Goal: Book appointment/travel/reservation

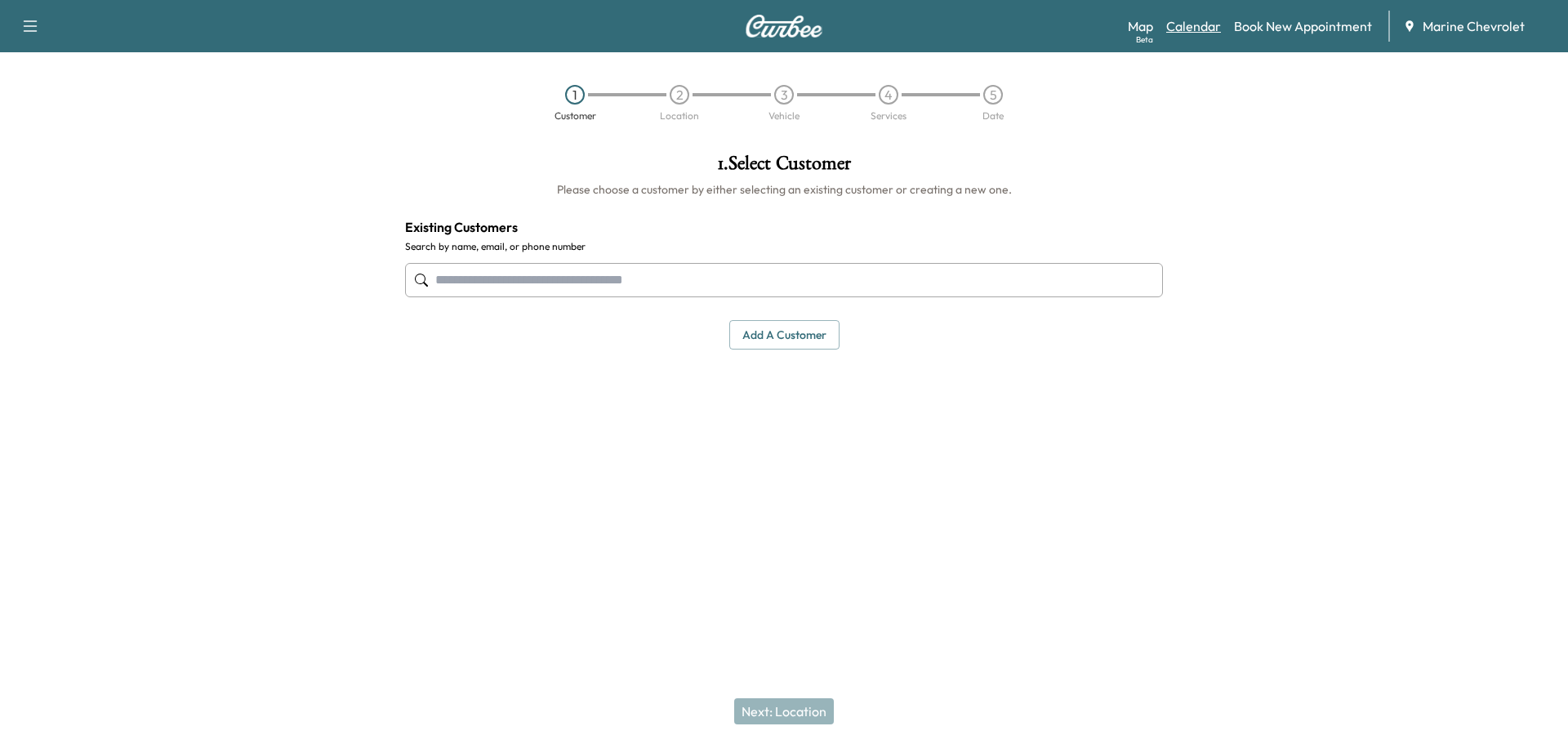
click at [1174, 31] on link "Calendar" at bounding box center [1193, 26] width 55 height 19
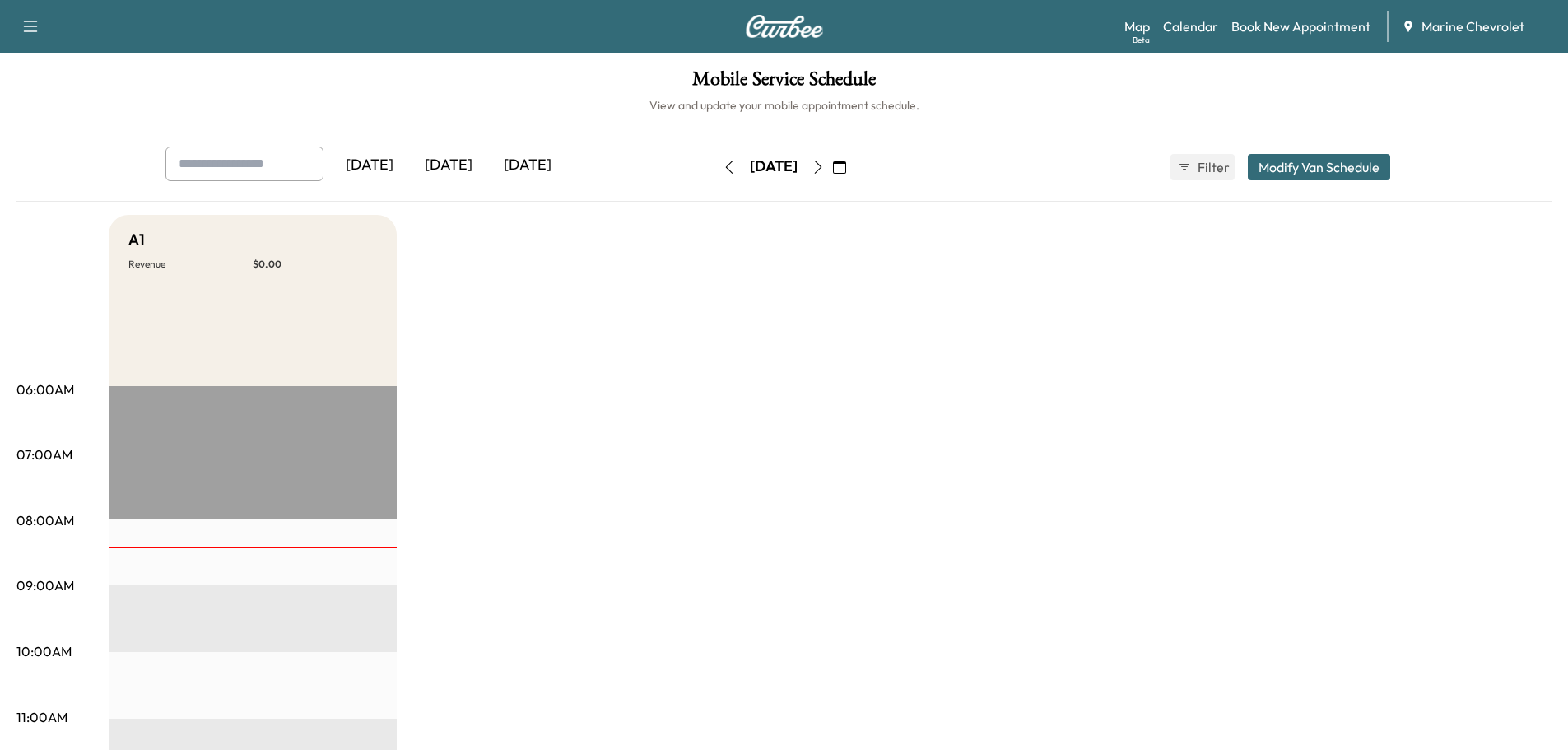
click at [822, 168] on icon "button" at bounding box center [818, 168] width 8 height 14
click at [833, 168] on button "button" at bounding box center [818, 167] width 28 height 26
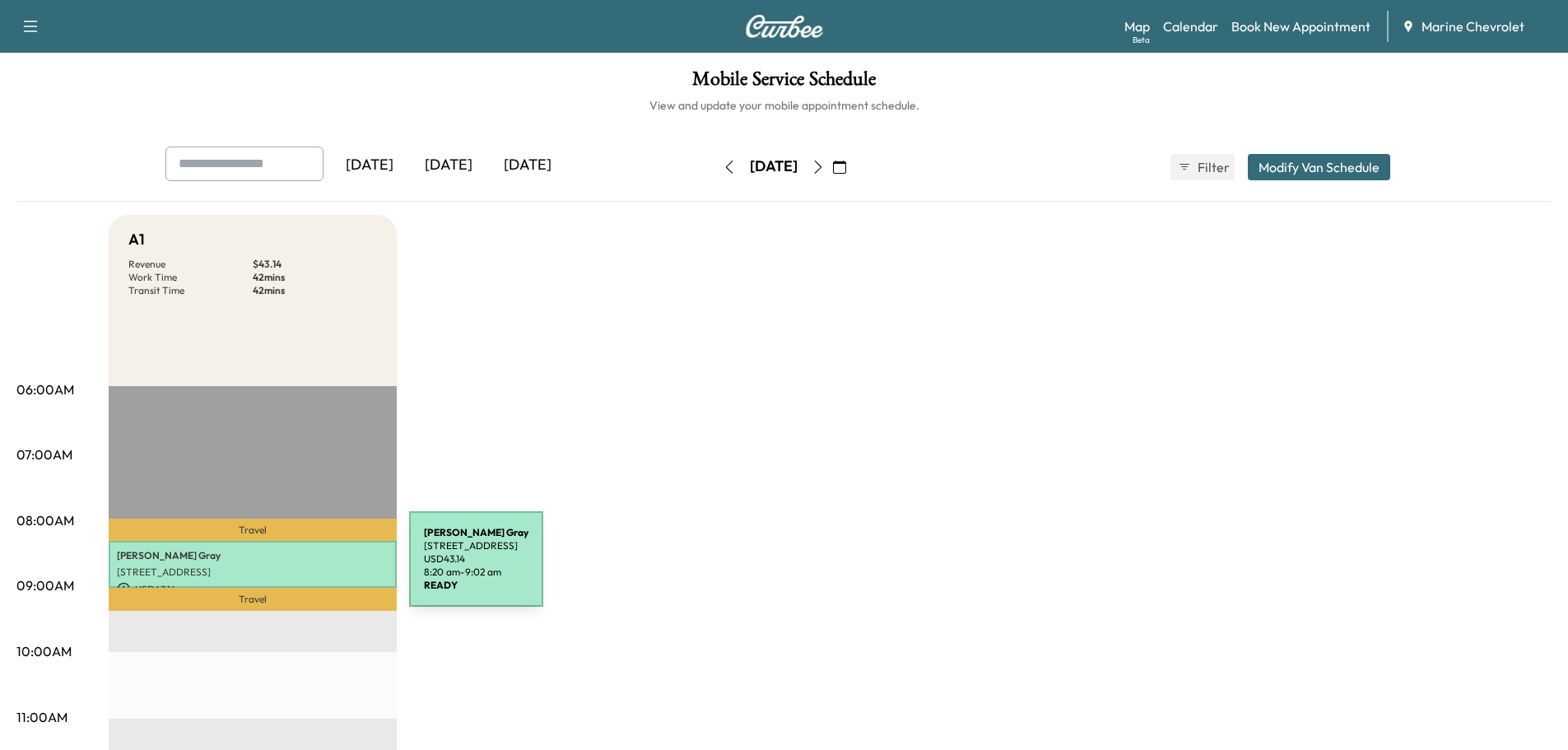
click at [285, 569] on p "[STREET_ADDRESS]" at bounding box center [252, 573] width 272 height 14
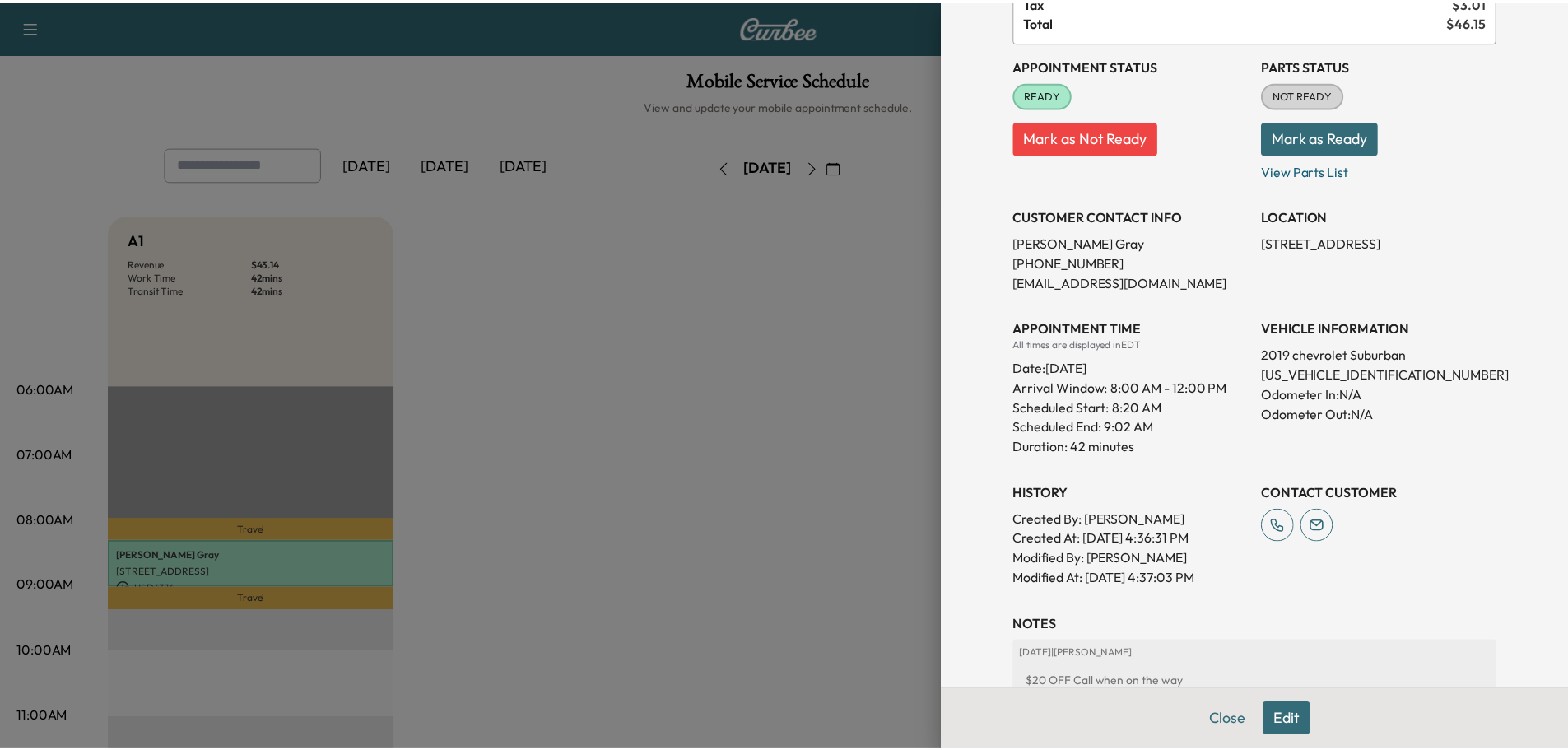
scroll to position [287, 0]
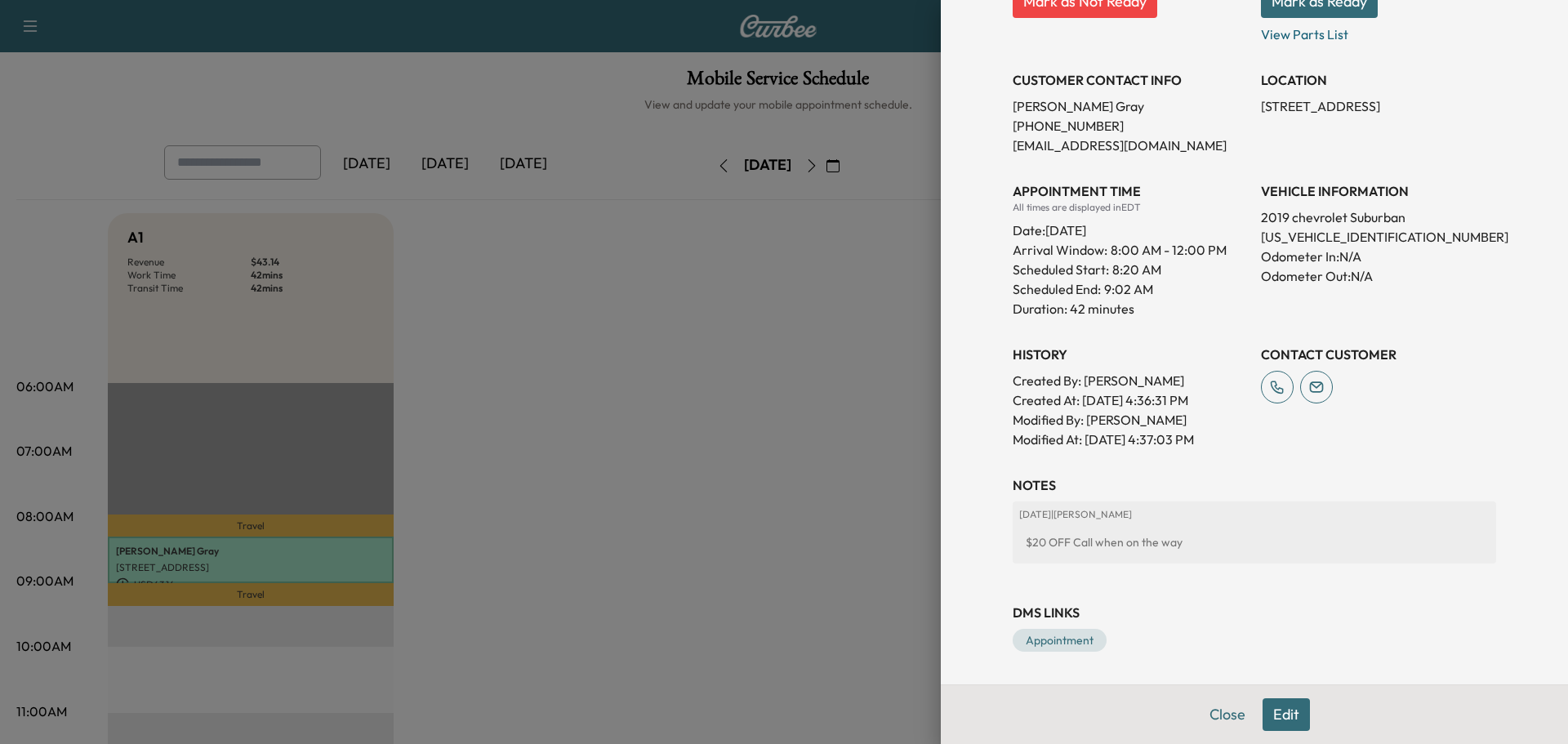
click at [741, 465] on div at bounding box center [784, 372] width 1568 height 744
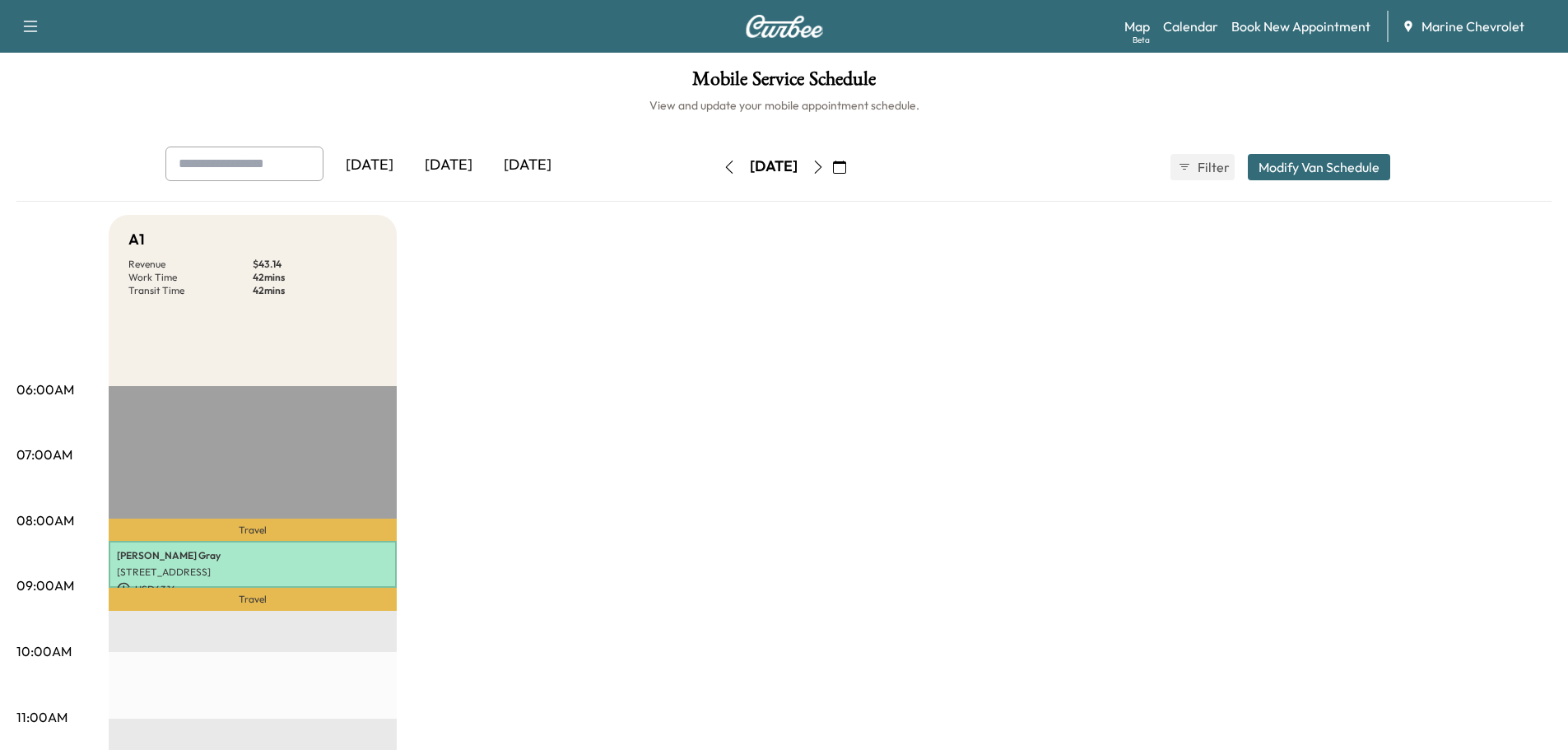
click at [833, 171] on button "button" at bounding box center [818, 167] width 28 height 26
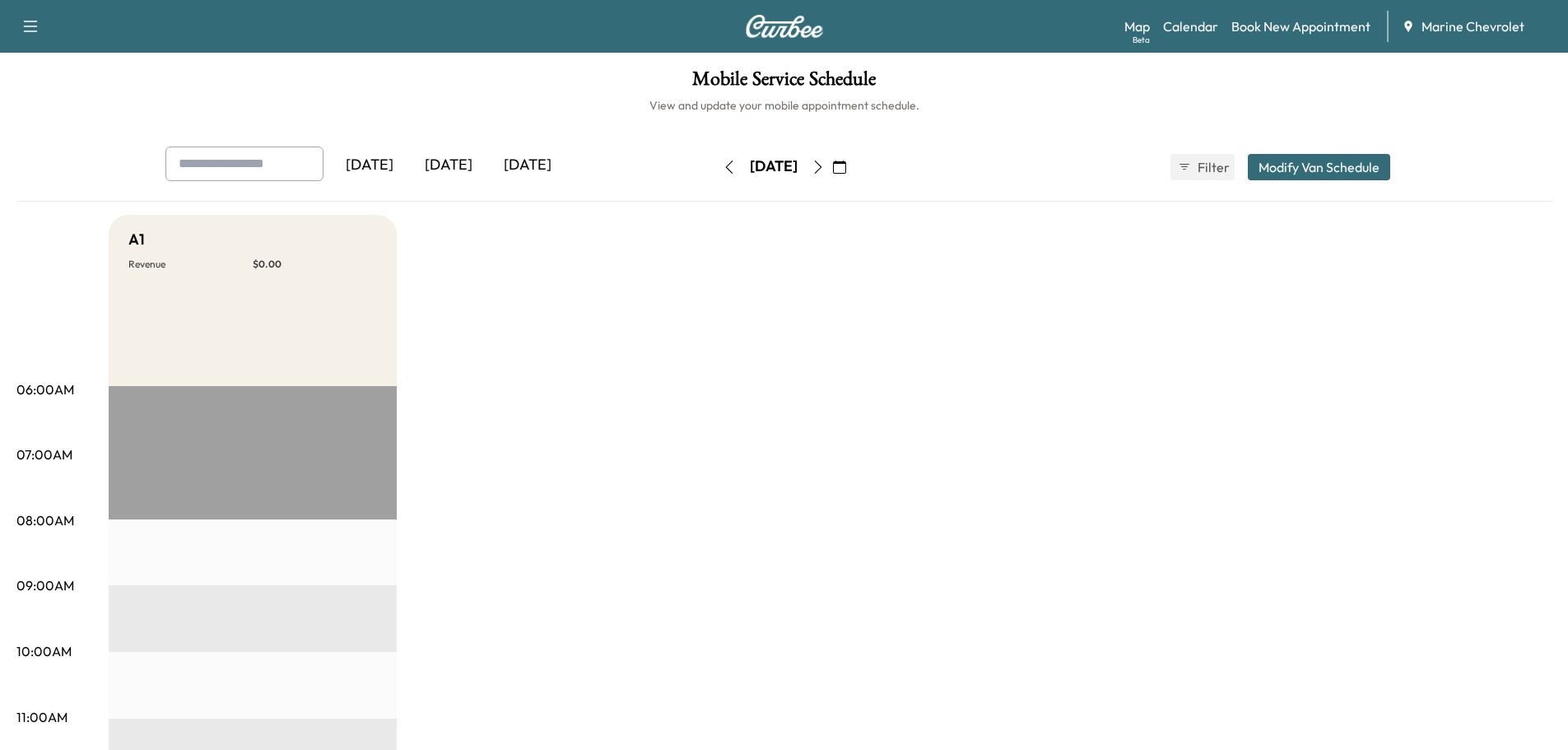
click at [716, 170] on button "button" at bounding box center [729, 167] width 28 height 26
